Goal: Task Accomplishment & Management: Manage account settings

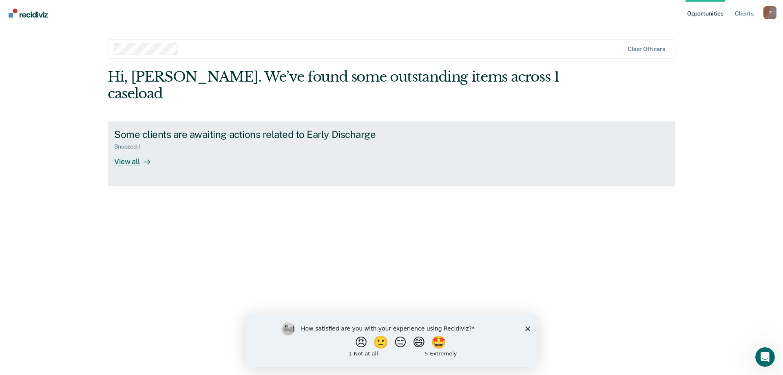
click at [124, 150] on div "View all" at bounding box center [137, 158] width 46 height 16
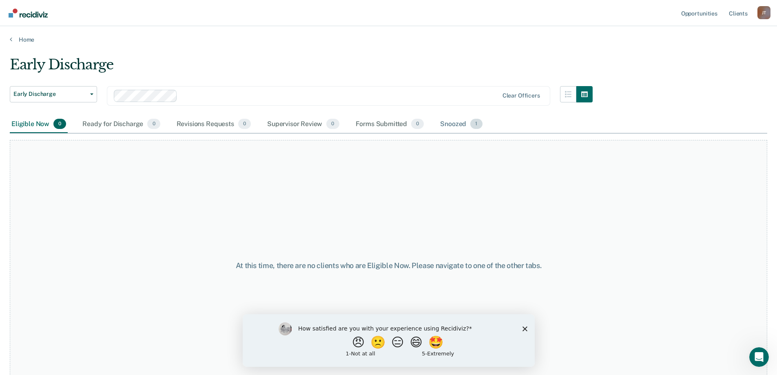
click at [465, 119] on div "Snoozed 1" at bounding box center [461, 124] width 45 height 18
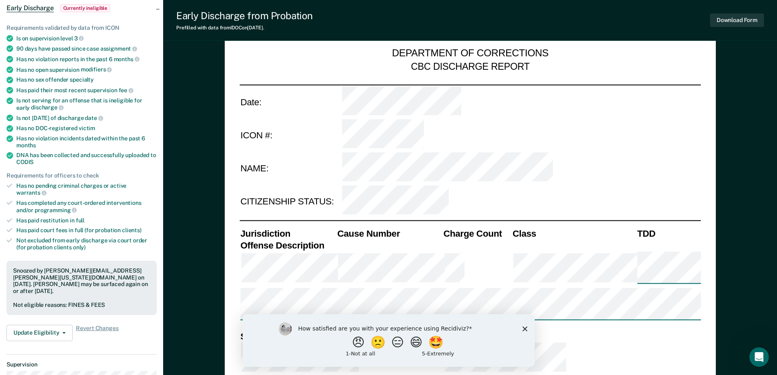
scroll to position [122, 0]
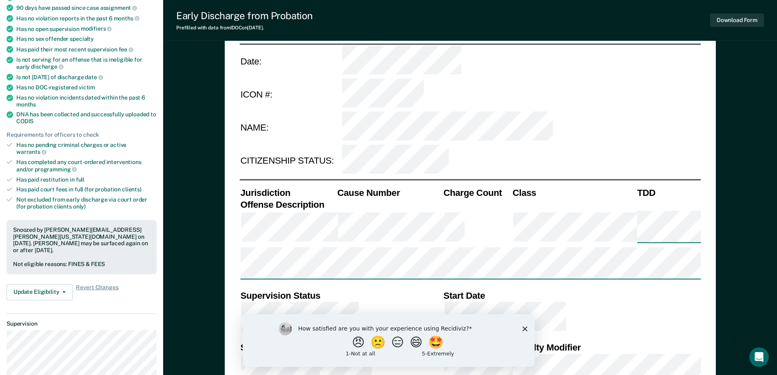
click at [51, 267] on div "Requirements validated by data from ICON Is on supervision level 3 90 days have…" at bounding box center [81, 139] width 163 height 336
click at [52, 284] on button "Update Eligibility" at bounding box center [40, 292] width 66 height 16
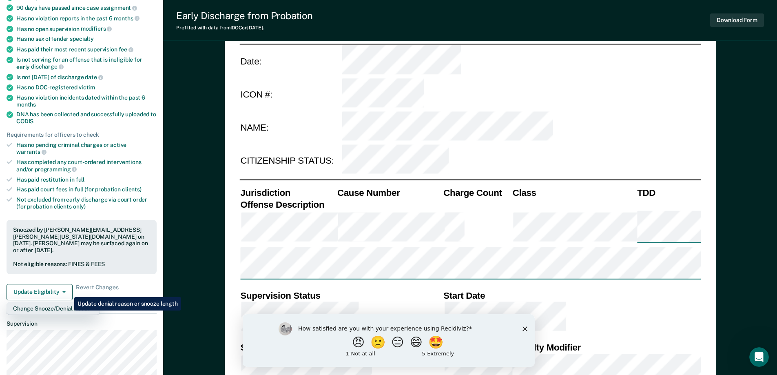
click at [68, 302] on button "Change Snooze/Denial Reason" at bounding box center [53, 308] width 93 height 13
type textarea "x"
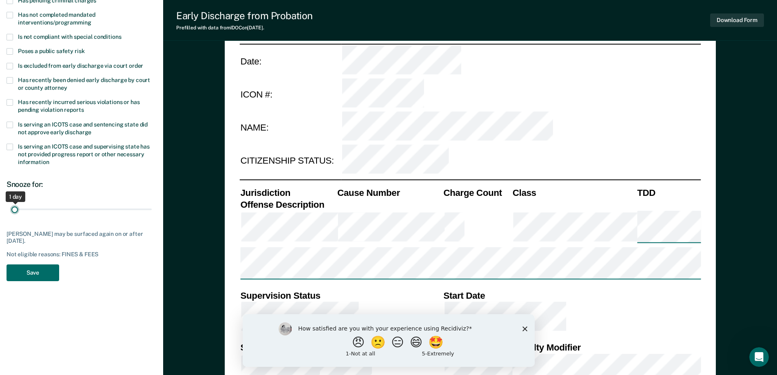
drag, startPoint x: 60, startPoint y: 207, endPoint x: -8, endPoint y: 200, distance: 68.1
type input "1"
click at [11, 202] on input "range" at bounding box center [81, 209] width 140 height 14
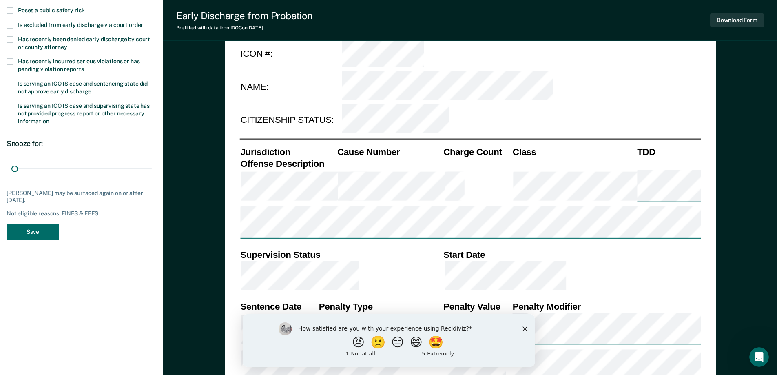
scroll to position [204, 0]
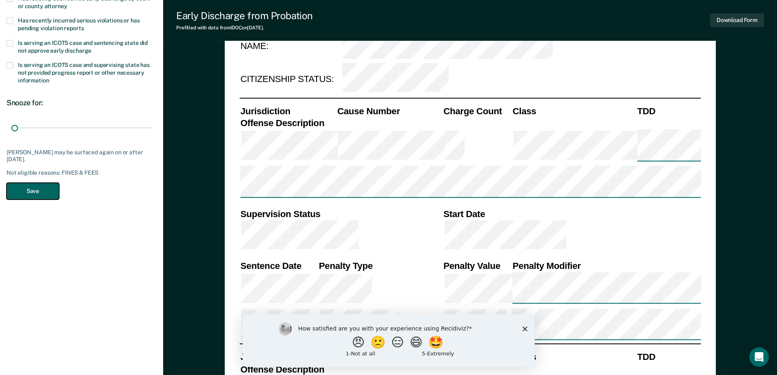
click at [40, 192] on button "Save" at bounding box center [33, 191] width 53 height 17
type textarea "x"
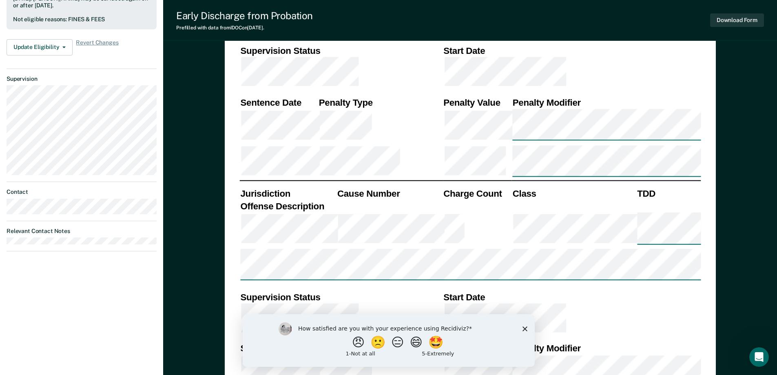
scroll to position [530, 0]
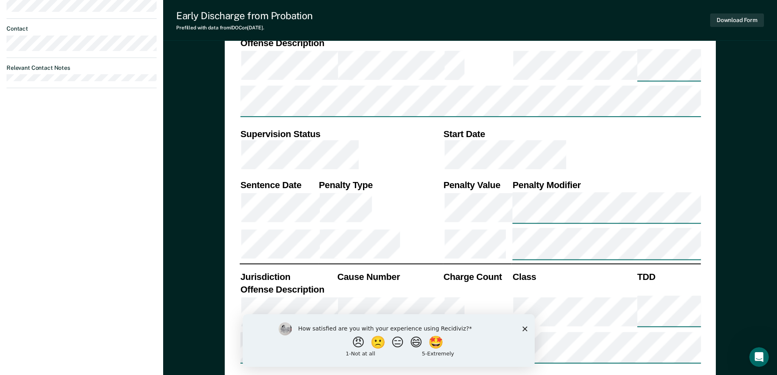
click at [524, 328] on polygon "Close survey" at bounding box center [524, 328] width 5 height 5
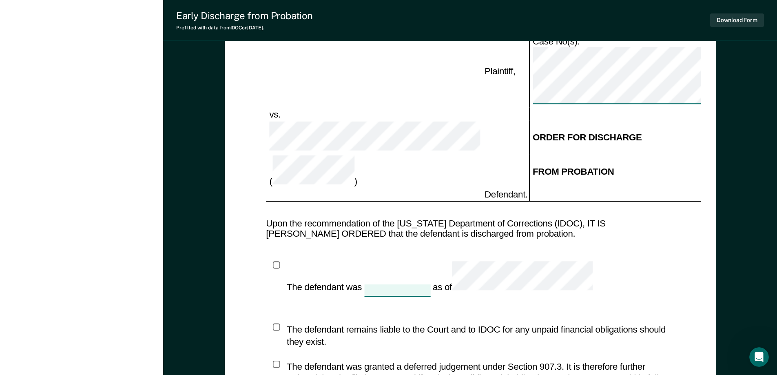
scroll to position [1275, 0]
